Goal: Information Seeking & Learning: Learn about a topic

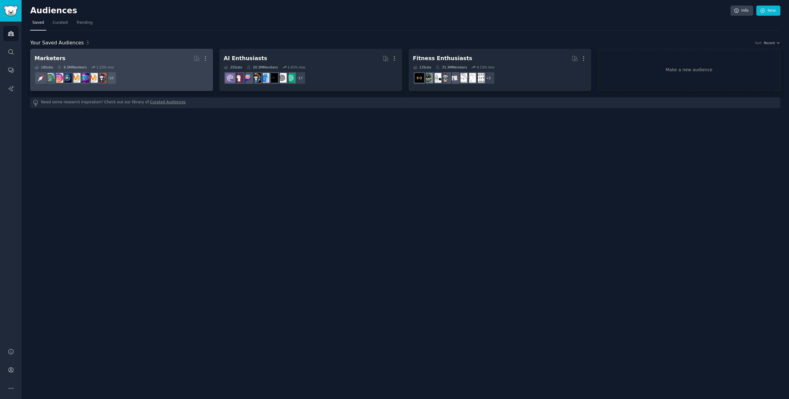
click at [142, 60] on h2 "Marketers More" at bounding box center [122, 58] width 174 height 11
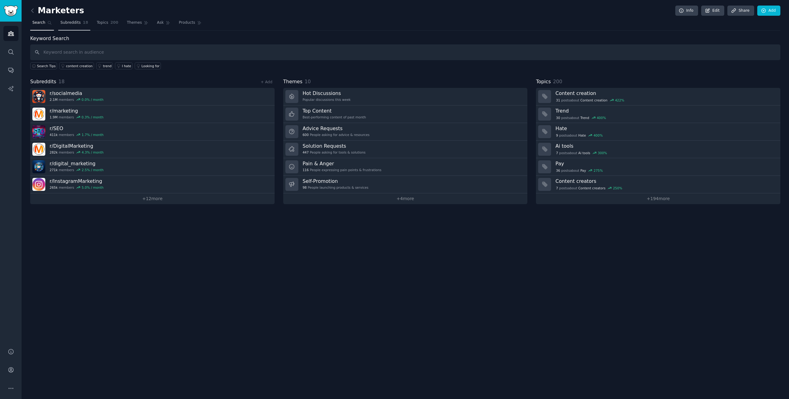
click at [75, 25] on span "Subreddits" at bounding box center [70, 23] width 20 height 6
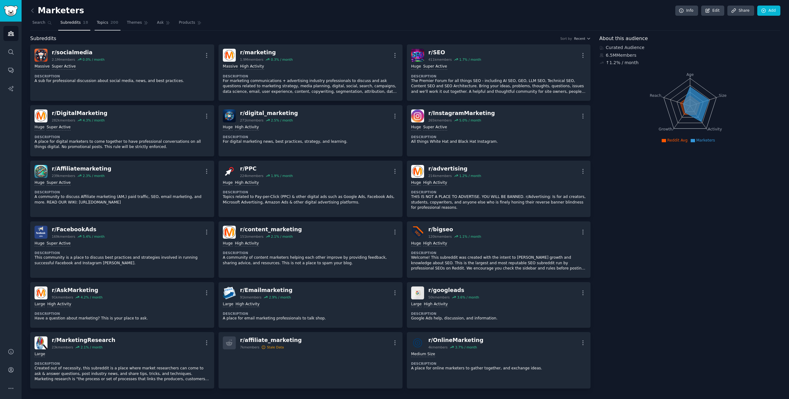
click at [95, 24] on link "Topics 200" at bounding box center [108, 24] width 26 height 13
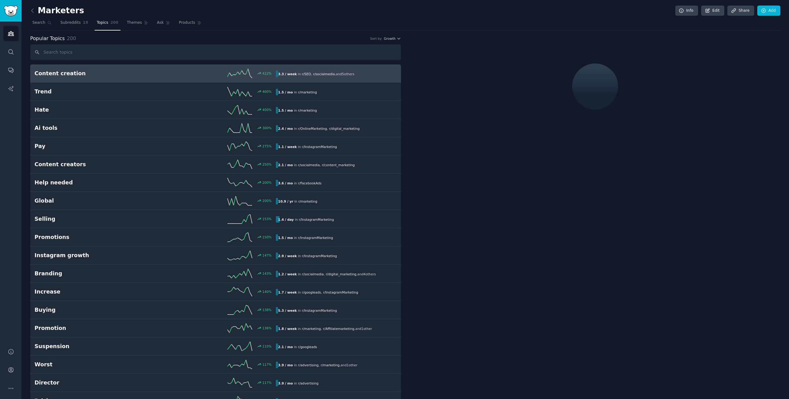
click at [397, 41] on div "Popular Topics 200 Sort by Growth" at bounding box center [215, 39] width 371 height 8
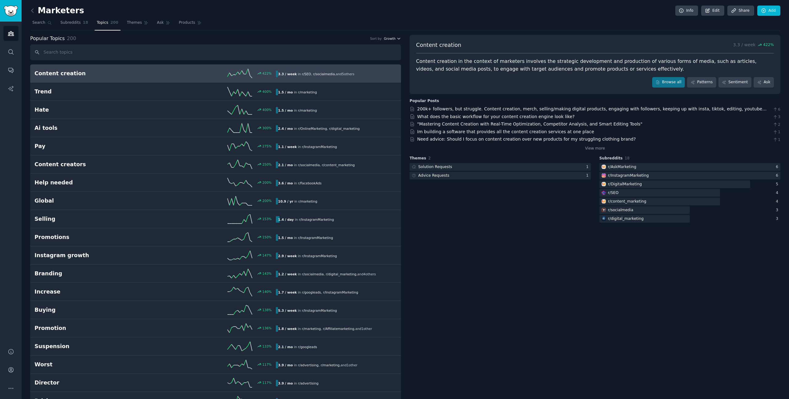
click at [398, 39] on icon "button" at bounding box center [399, 38] width 2 height 1
click at [373, 60] on div "Velocity" at bounding box center [370, 61] width 57 height 11
